Goal: Transaction & Acquisition: Purchase product/service

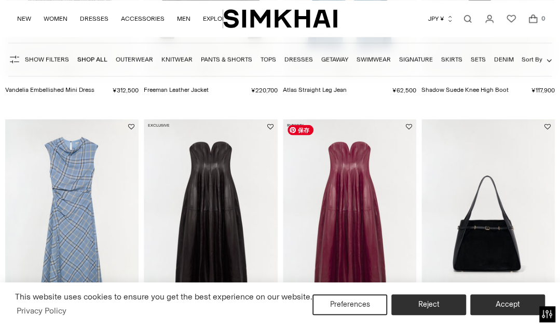
scroll to position [830, 0]
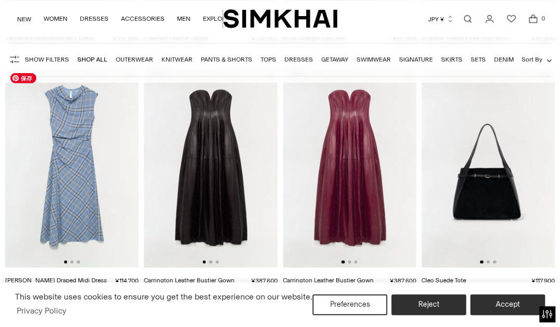
click at [101, 204] on img at bounding box center [71, 167] width 133 height 200
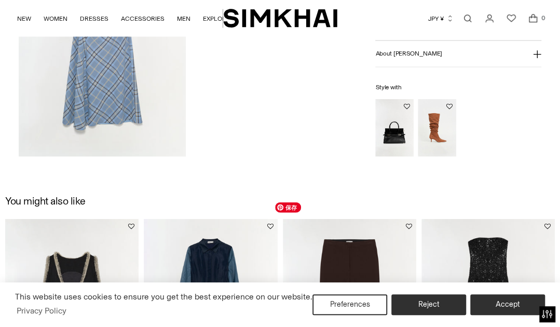
scroll to position [726, 0]
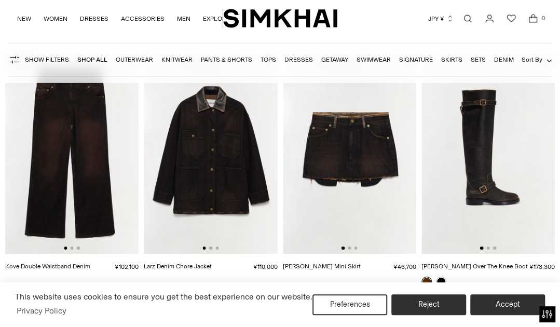
scroll to position [1244, 0]
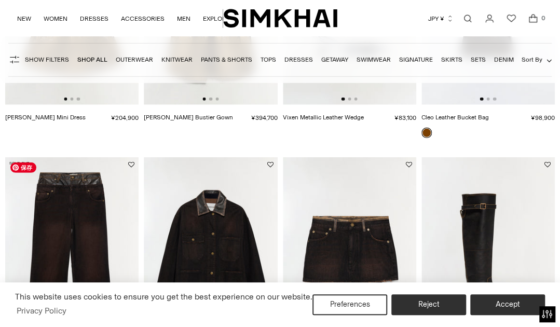
click at [103, 254] on img at bounding box center [71, 257] width 133 height 200
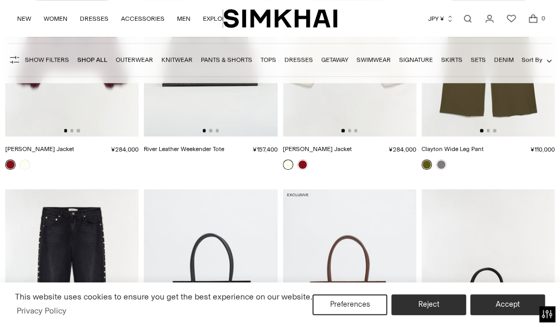
scroll to position [1763, 0]
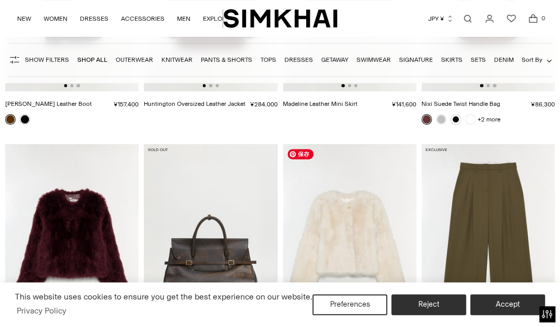
click at [356, 239] on img at bounding box center [349, 244] width 133 height 200
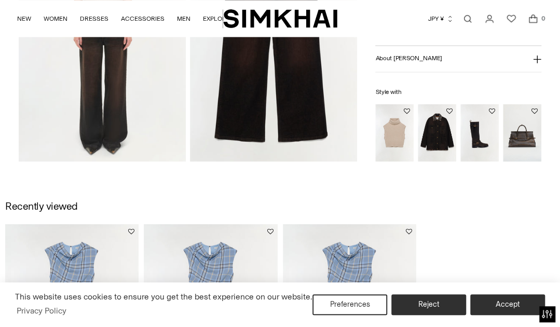
scroll to position [778, 0]
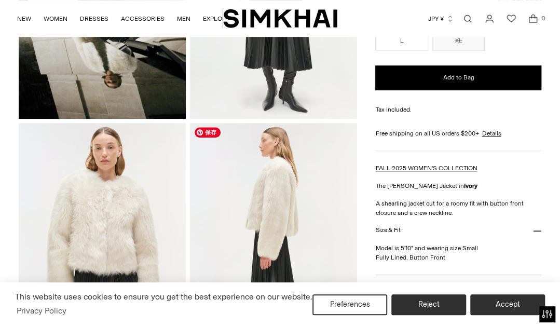
scroll to position [311, 0]
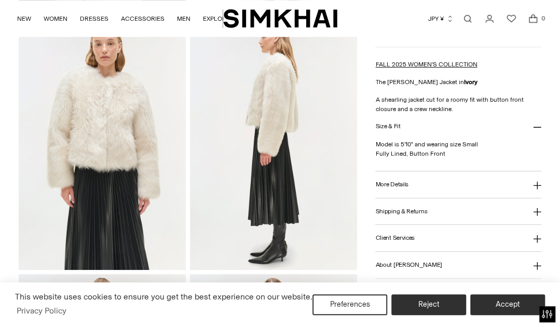
click at [535, 181] on icon at bounding box center [537, 185] width 8 height 8
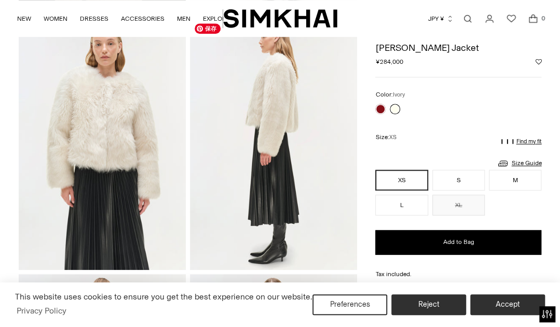
click at [391, 19] on div "Currency JPY ¥ Albania (ALL L) Algeria (DZD د.ج) Andorra (EUR €) Angola (AOA Kz…" at bounding box center [440, 18] width 206 height 23
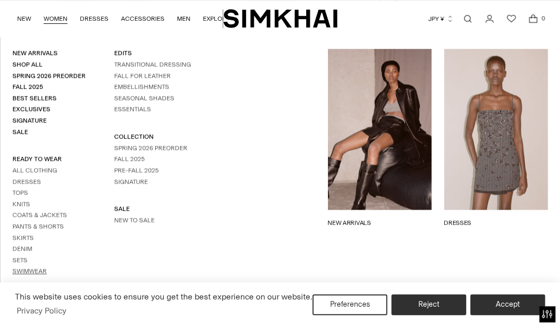
scroll to position [467, 0]
click at [47, 212] on link "Coats & Jackets" at bounding box center [39, 214] width 54 height 7
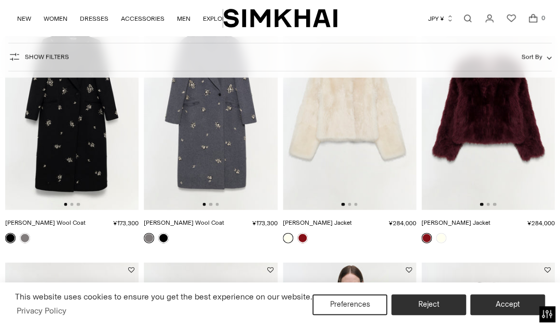
scroll to position [830, 0]
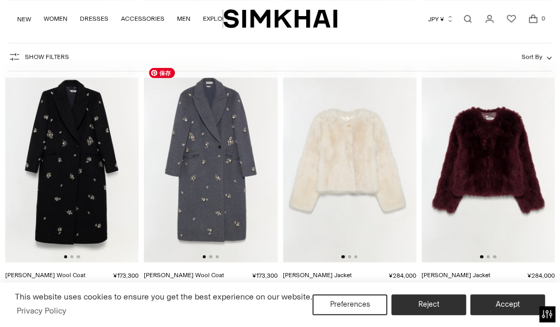
click at [224, 211] on img at bounding box center [210, 162] width 133 height 200
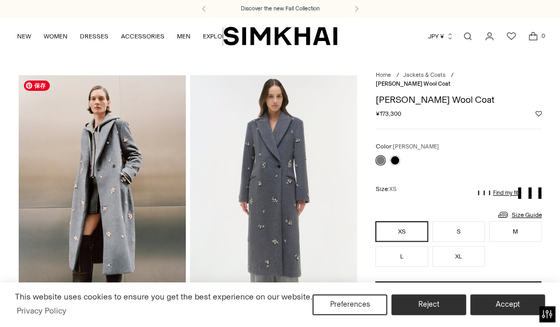
click at [115, 192] on img at bounding box center [102, 200] width 167 height 250
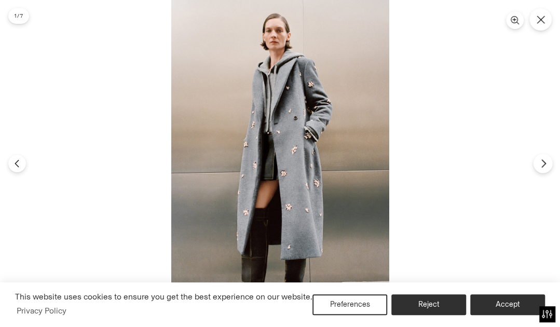
click at [538, 165] on icon "Next" at bounding box center [542, 163] width 9 height 9
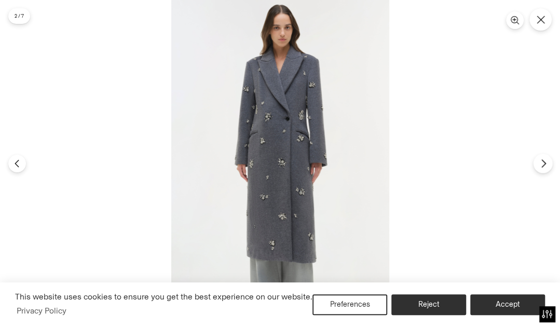
click at [539, 165] on icon "Next" at bounding box center [542, 163] width 9 height 9
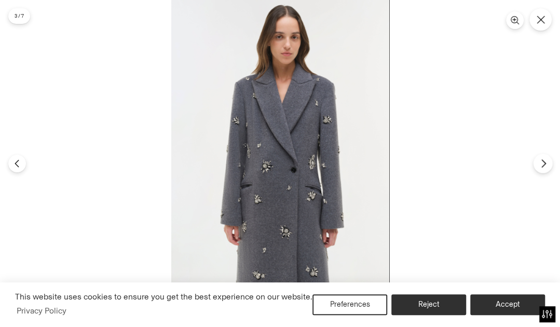
click at [546, 167] on icon "Next" at bounding box center [542, 163] width 9 height 9
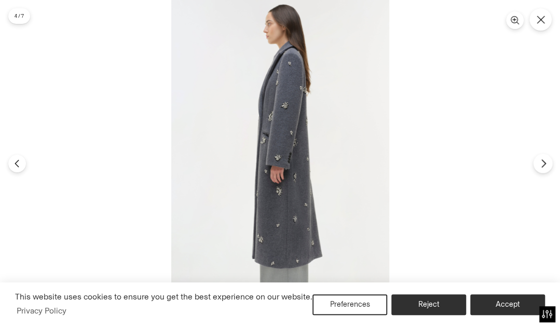
click at [546, 167] on icon "Next" at bounding box center [542, 163] width 9 height 9
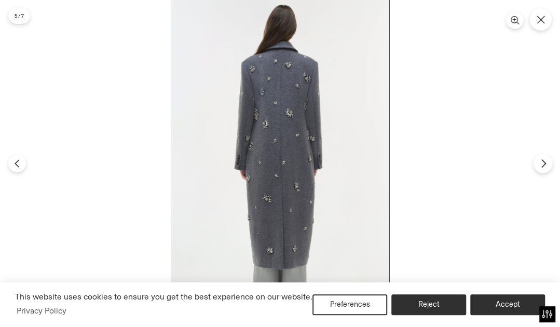
click at [542, 162] on icon "Next" at bounding box center [542, 163] width 9 height 9
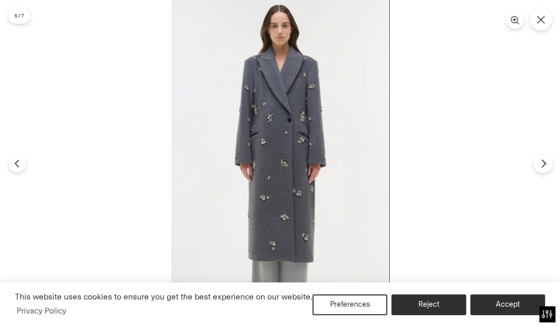
click at [542, 162] on icon "Next" at bounding box center [542, 163] width 9 height 9
